Goal: Task Accomplishment & Management: Complete application form

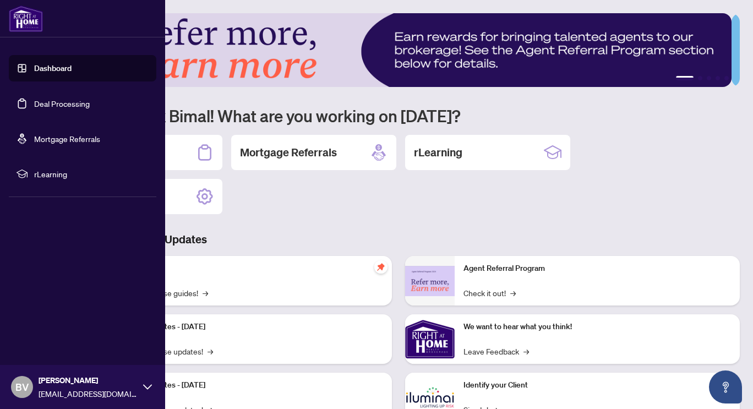
click at [90, 100] on link "Deal Processing" at bounding box center [62, 103] width 56 height 10
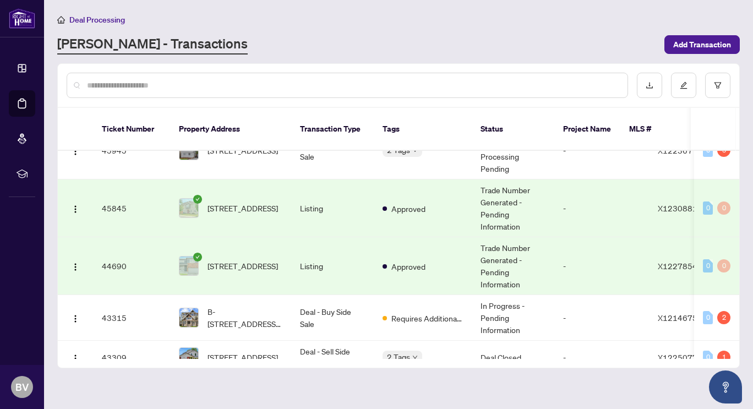
scroll to position [440, 0]
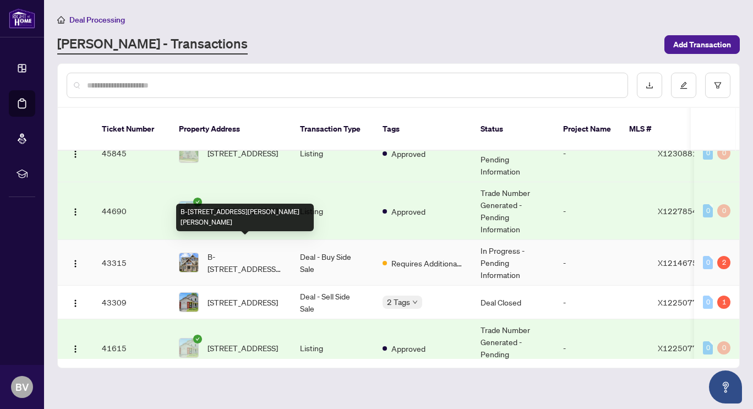
click at [273, 250] on span "B-[STREET_ADDRESS][PERSON_NAME][PERSON_NAME]" at bounding box center [244, 262] width 75 height 24
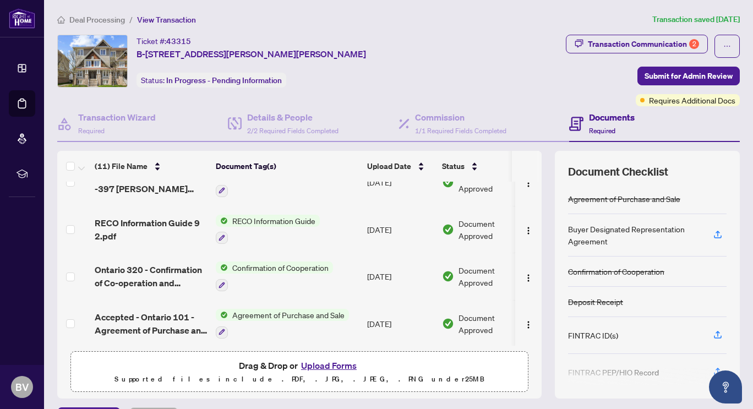
scroll to position [68, 0]
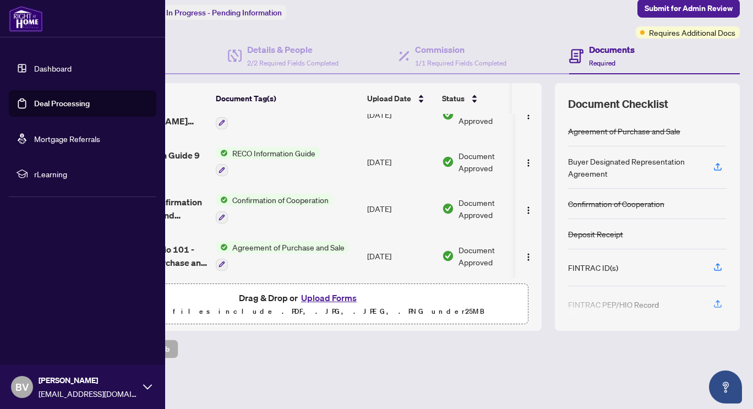
click at [73, 102] on link "Deal Processing" at bounding box center [62, 103] width 56 height 10
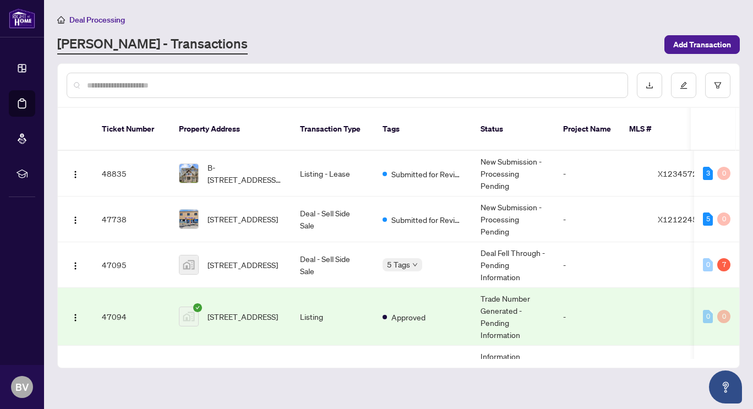
click at [321, 18] on div "Deal Processing" at bounding box center [398, 19] width 682 height 13
click at [707, 41] on span "Add Transaction" at bounding box center [702, 45] width 58 height 18
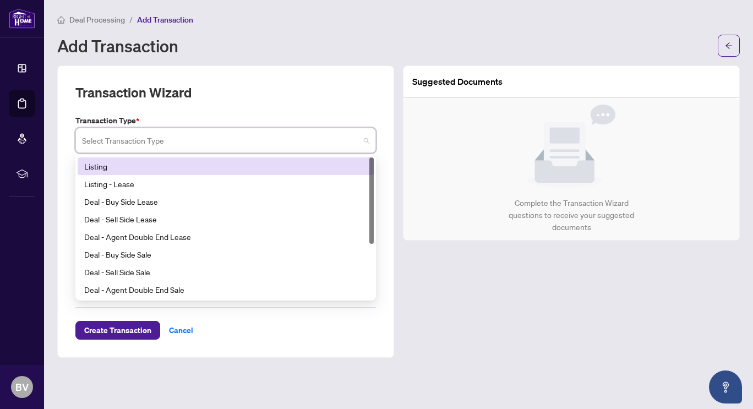
click at [299, 138] on input "search" at bounding box center [220, 142] width 277 height 24
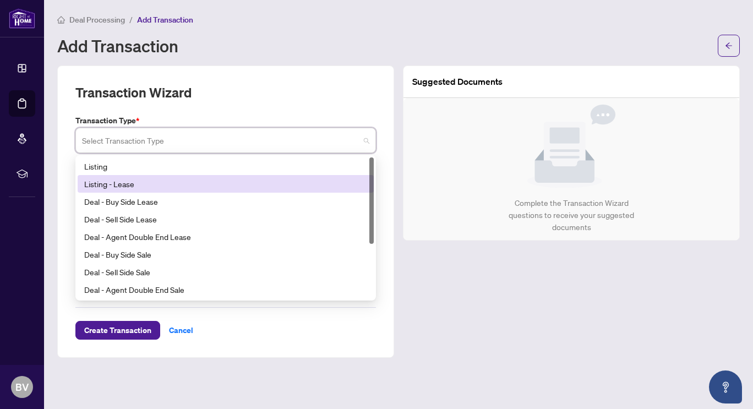
click at [170, 186] on div "Listing - Lease" at bounding box center [225, 184] width 283 height 12
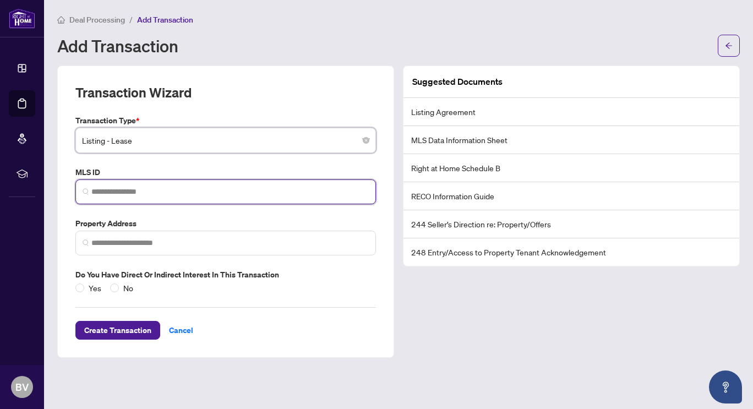
click at [160, 190] on input "search" at bounding box center [229, 192] width 277 height 12
paste input "*********"
type input "*********"
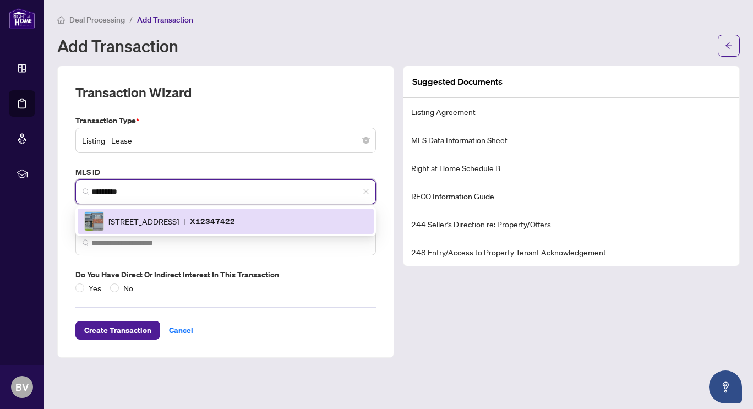
click at [161, 211] on div "[STREET_ADDRESS] | X12347422" at bounding box center [225, 221] width 283 height 20
type input "**********"
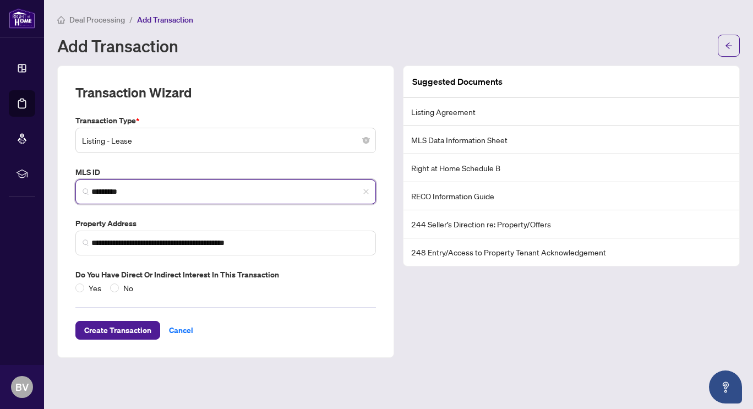
type input "*********"
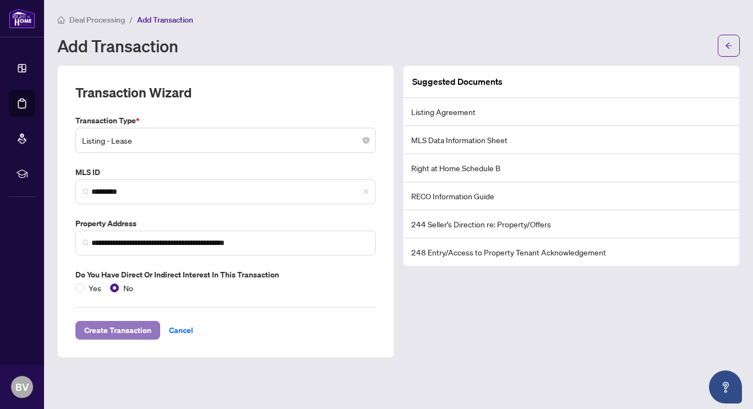
click at [114, 336] on span "Create Transaction" at bounding box center [117, 330] width 67 height 18
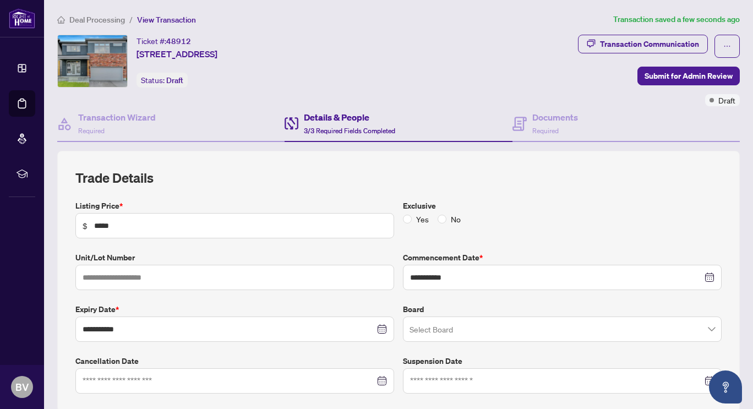
type input "**********"
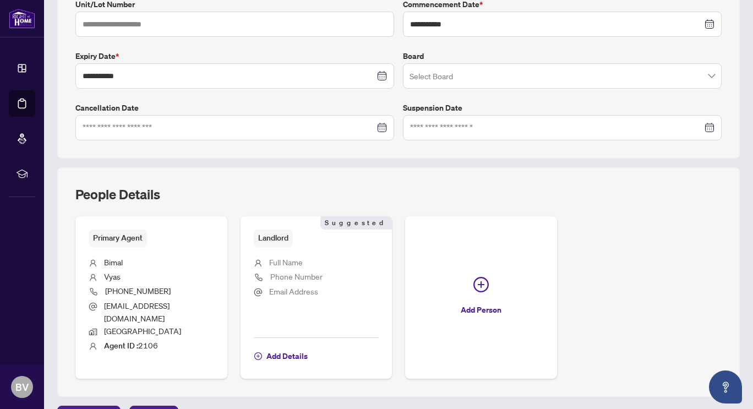
scroll to position [308, 0]
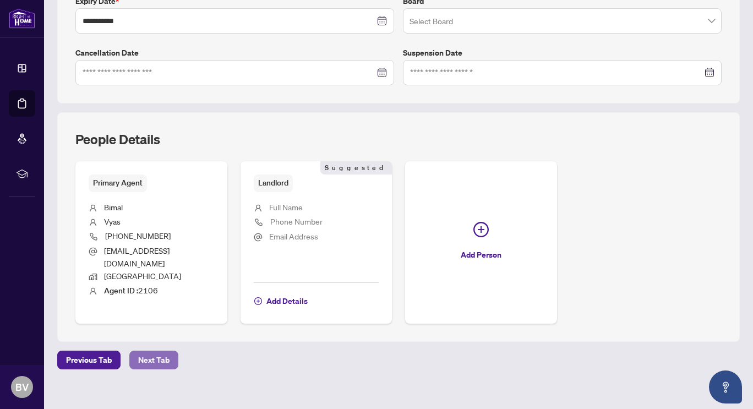
click at [169, 350] on button "Next Tab" at bounding box center [153, 359] width 49 height 19
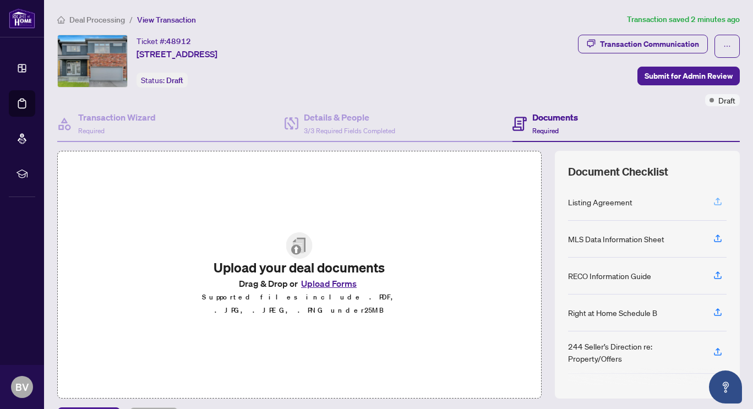
click at [712, 196] on icon "button" at bounding box center [717, 201] width 10 height 10
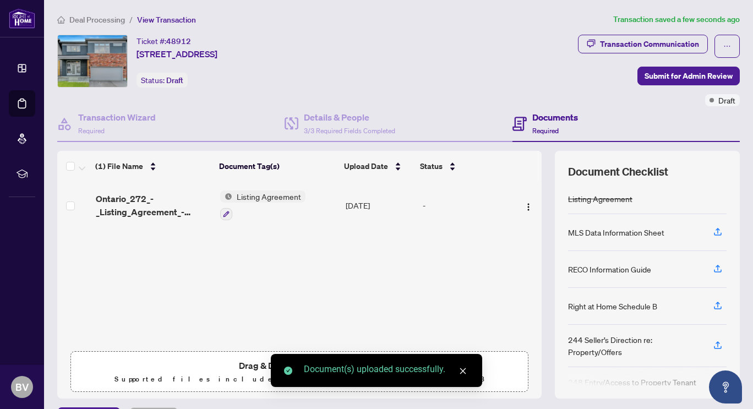
click at [714, 233] on icon "button" at bounding box center [718, 233] width 8 height 3
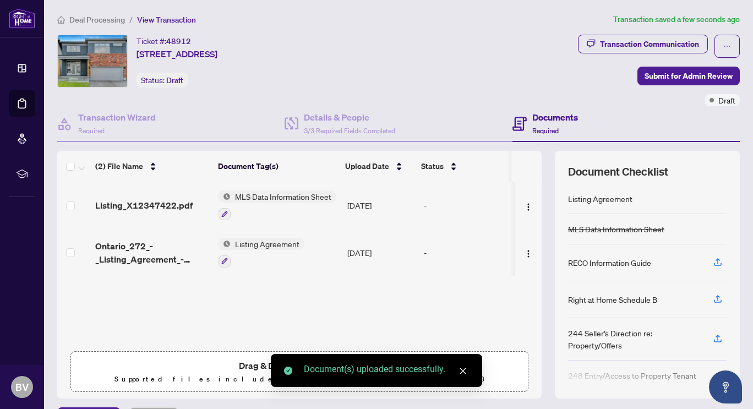
click at [714, 262] on button "button" at bounding box center [718, 262] width 18 height 19
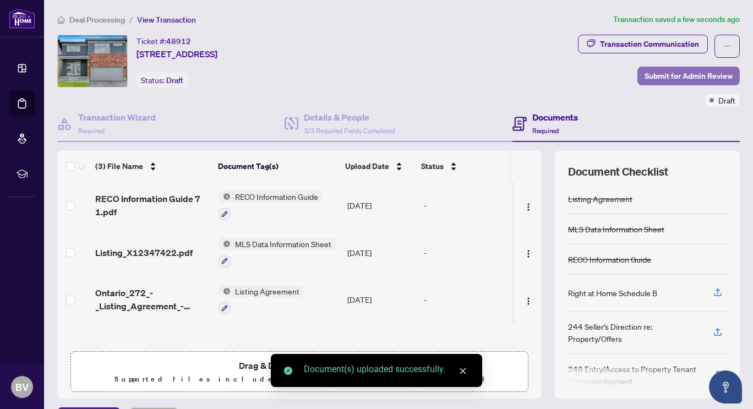
click at [676, 76] on span "Submit for Admin Review" at bounding box center [688, 76] width 88 height 18
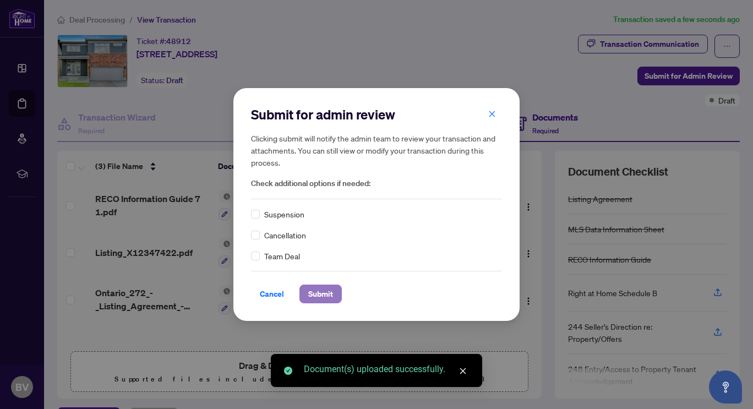
click at [326, 293] on span "Submit" at bounding box center [320, 294] width 25 height 18
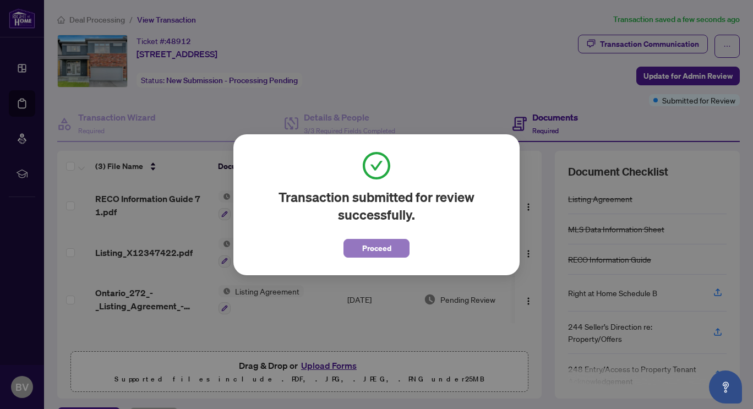
click at [405, 245] on button "Proceed" at bounding box center [376, 248] width 66 height 19
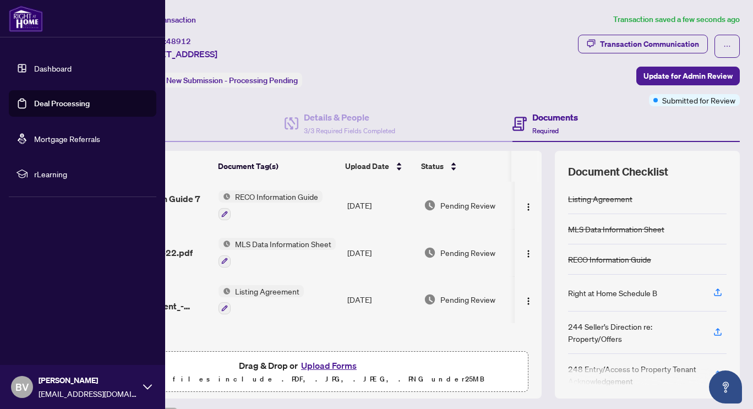
click at [81, 102] on link "Deal Processing" at bounding box center [62, 103] width 56 height 10
